Goal: Find specific page/section: Find specific page/section

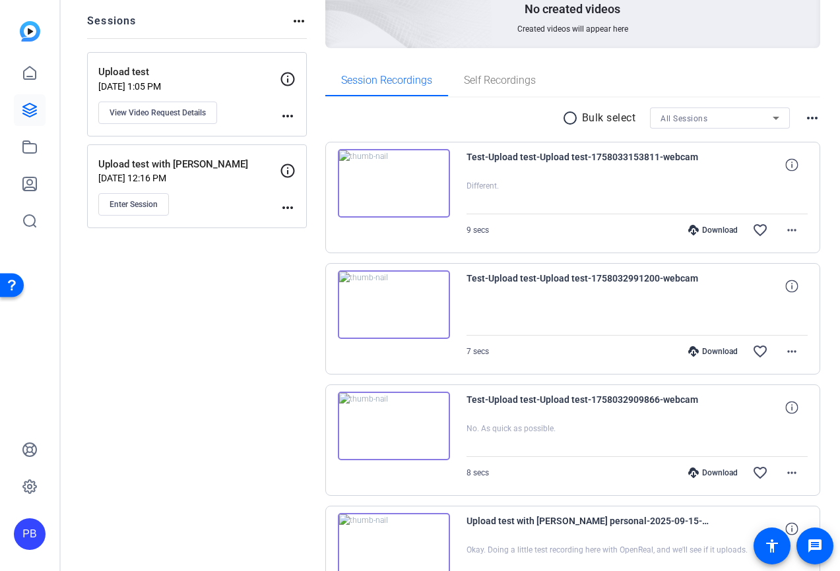
scroll to position [151, 0]
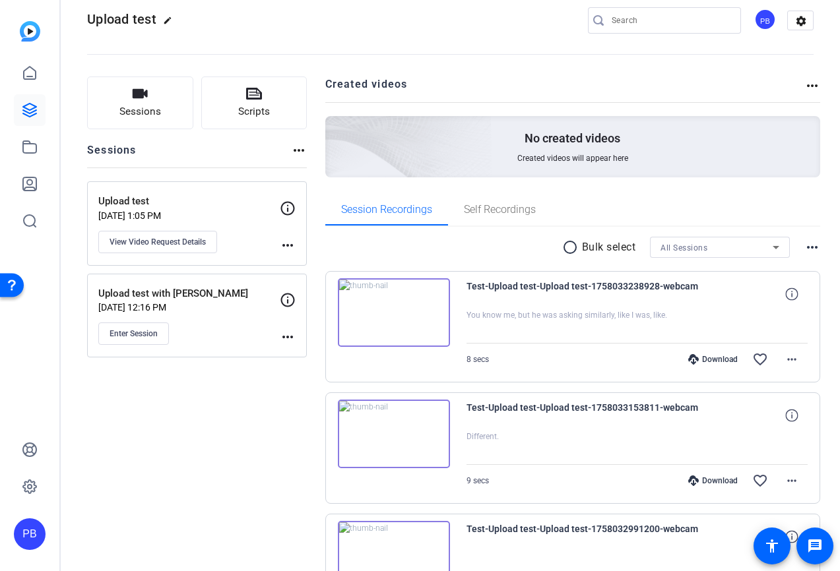
scroll to position [18, 0]
click at [391, 308] on img at bounding box center [394, 313] width 112 height 69
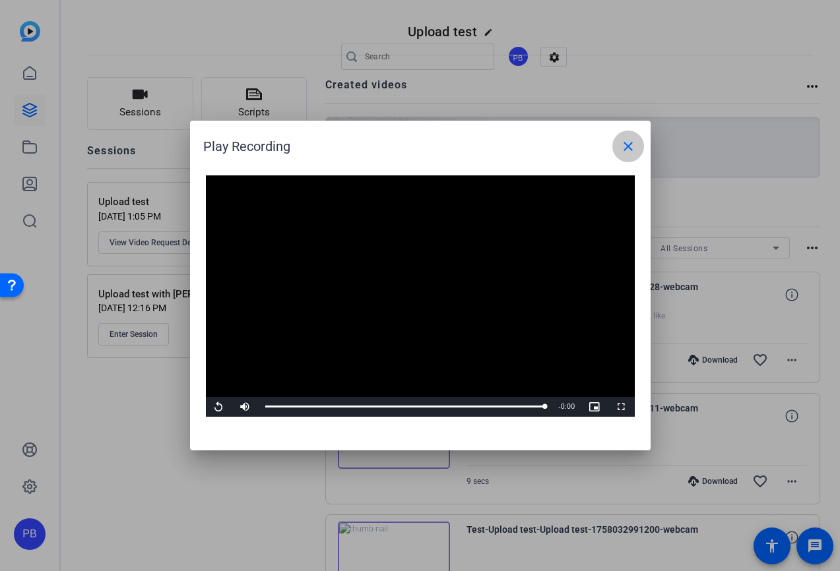
click at [628, 144] on mat-icon "close" at bounding box center [628, 147] width 16 height 16
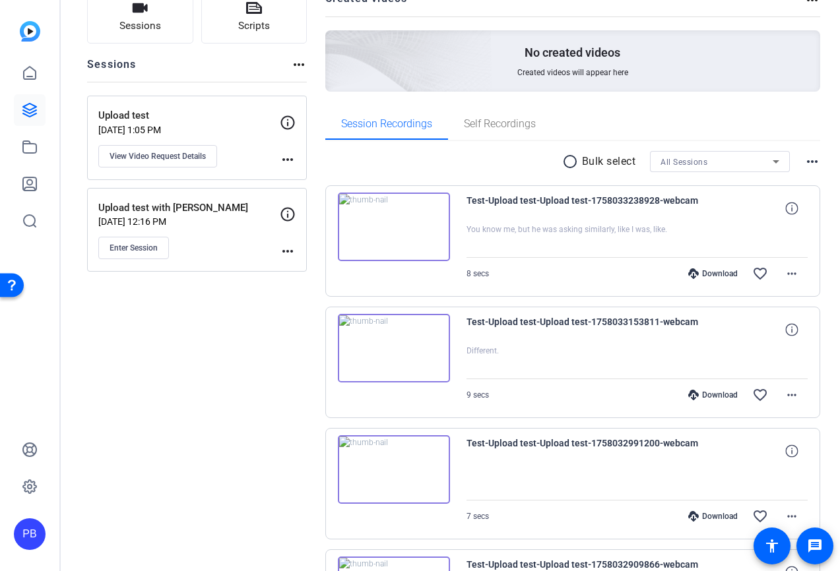
scroll to position [75, 0]
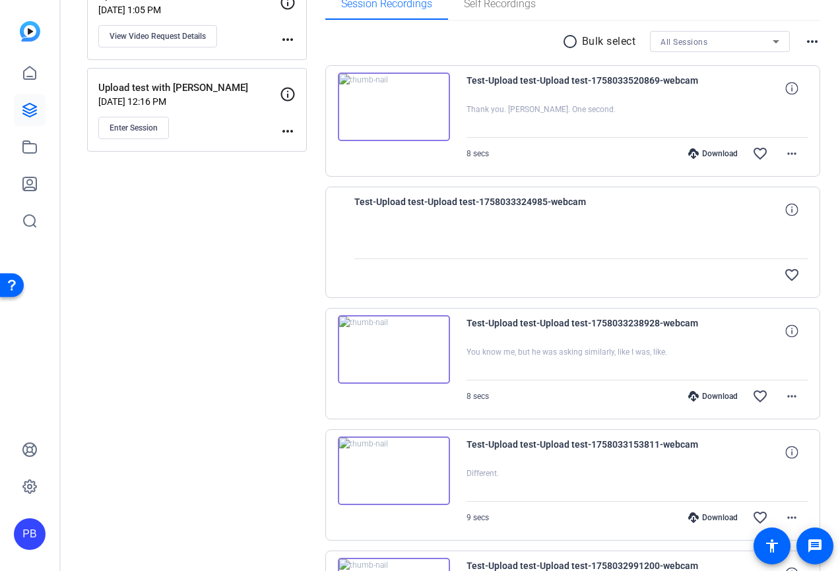
scroll to position [224, 0]
